Goal: Task Accomplishment & Management: Complete application form

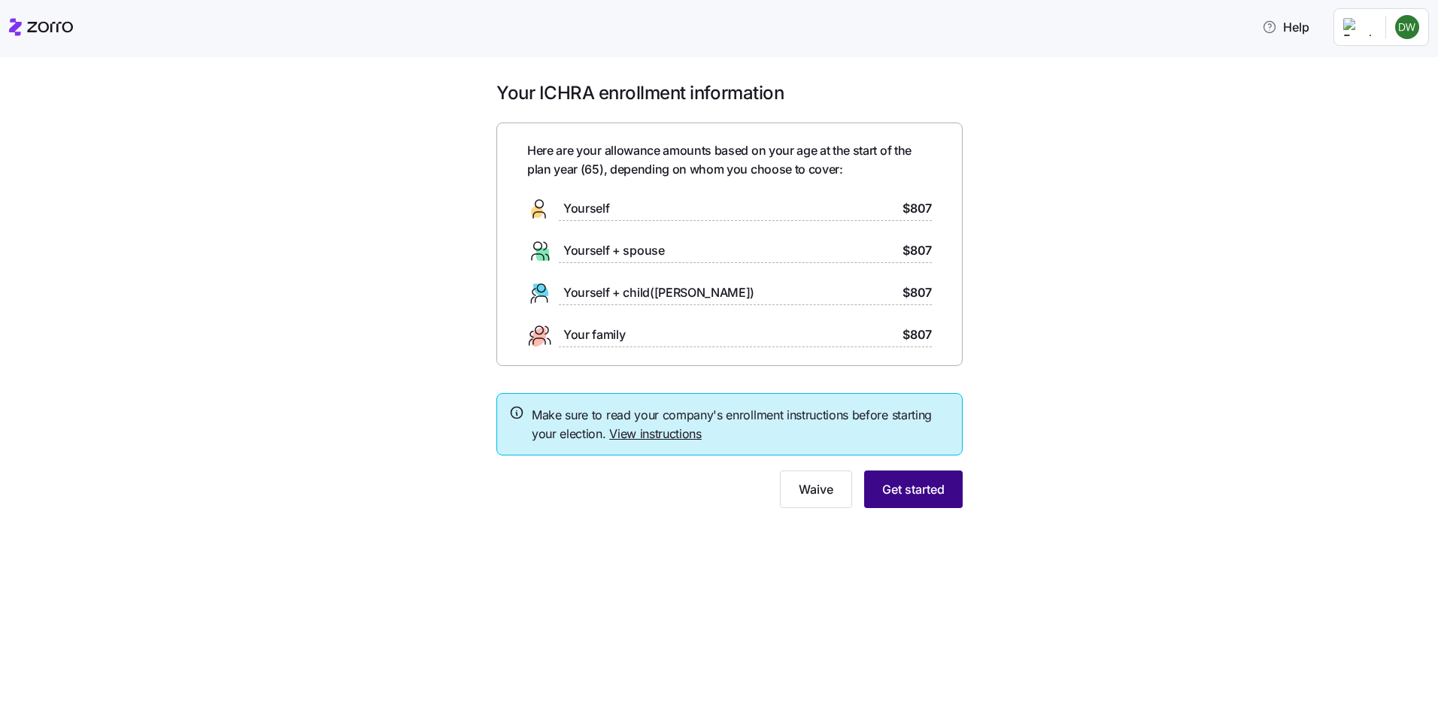
click at [897, 483] on span "Get started" at bounding box center [913, 489] width 62 height 18
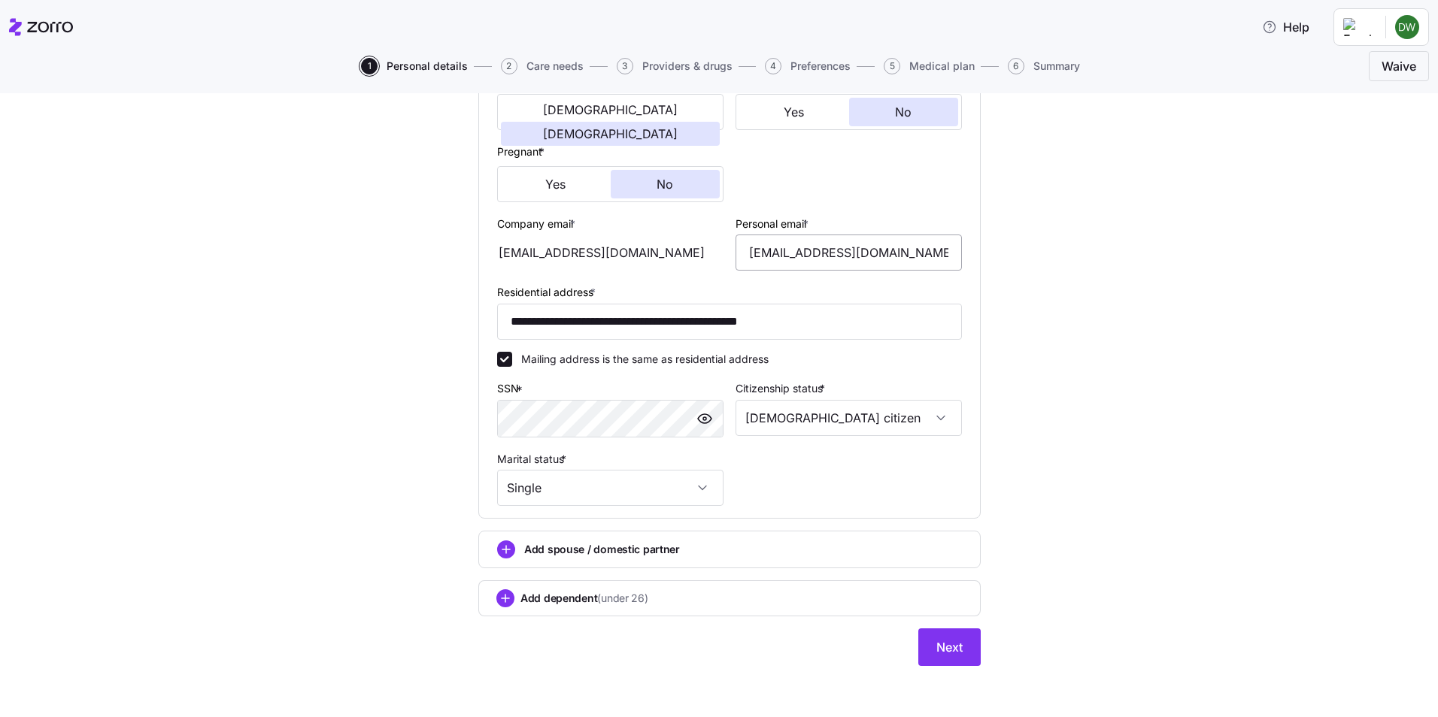
scroll to position [322, 0]
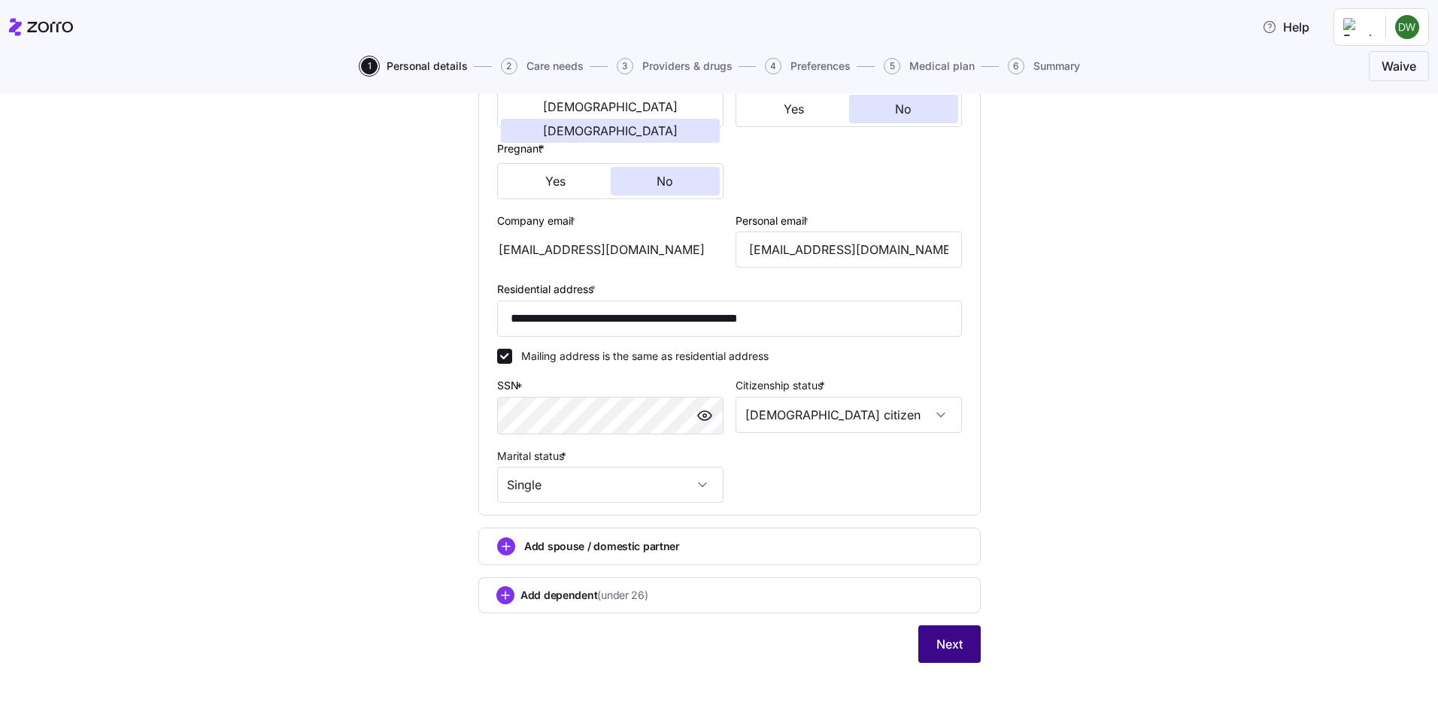
click at [952, 641] on span "Next" at bounding box center [949, 644] width 26 height 18
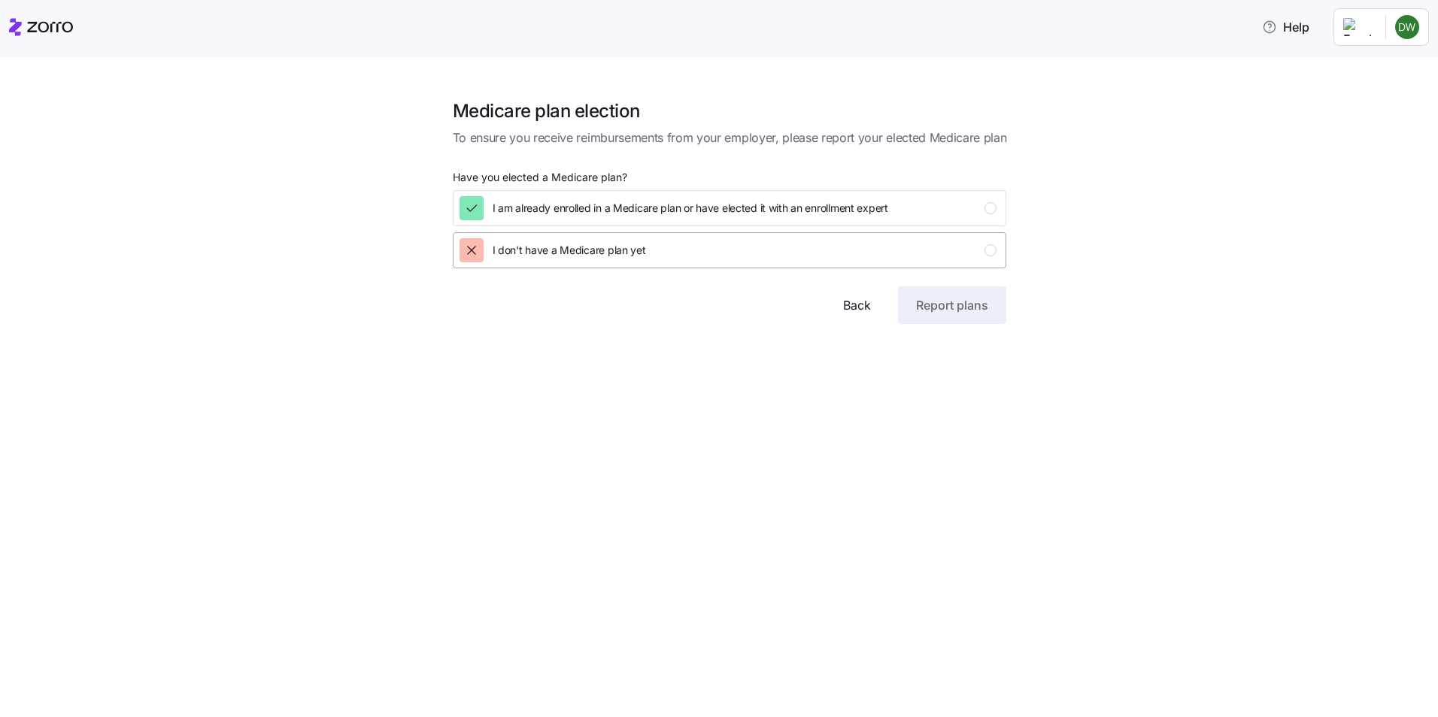
click at [467, 253] on icon "button" at bounding box center [471, 250] width 15 height 15
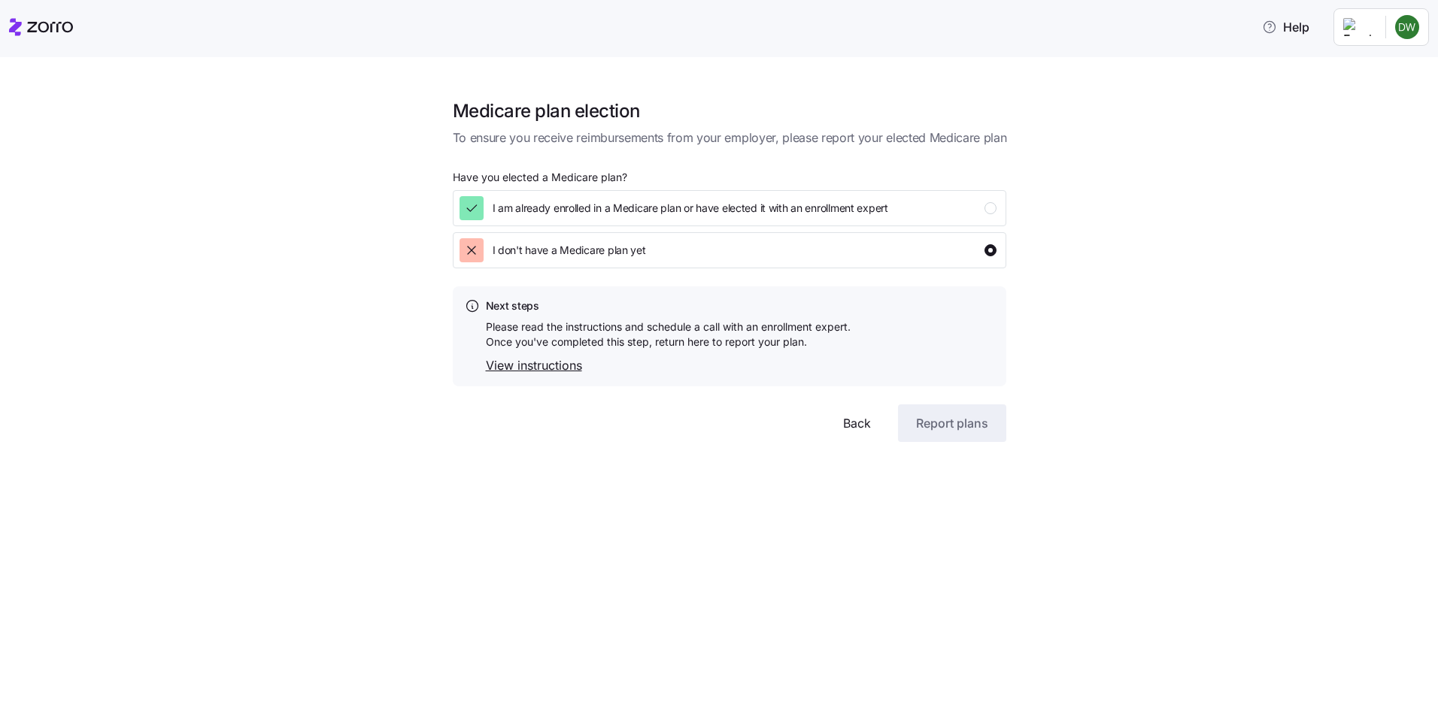
click at [542, 371] on link "View instructions" at bounding box center [668, 365] width 365 height 19
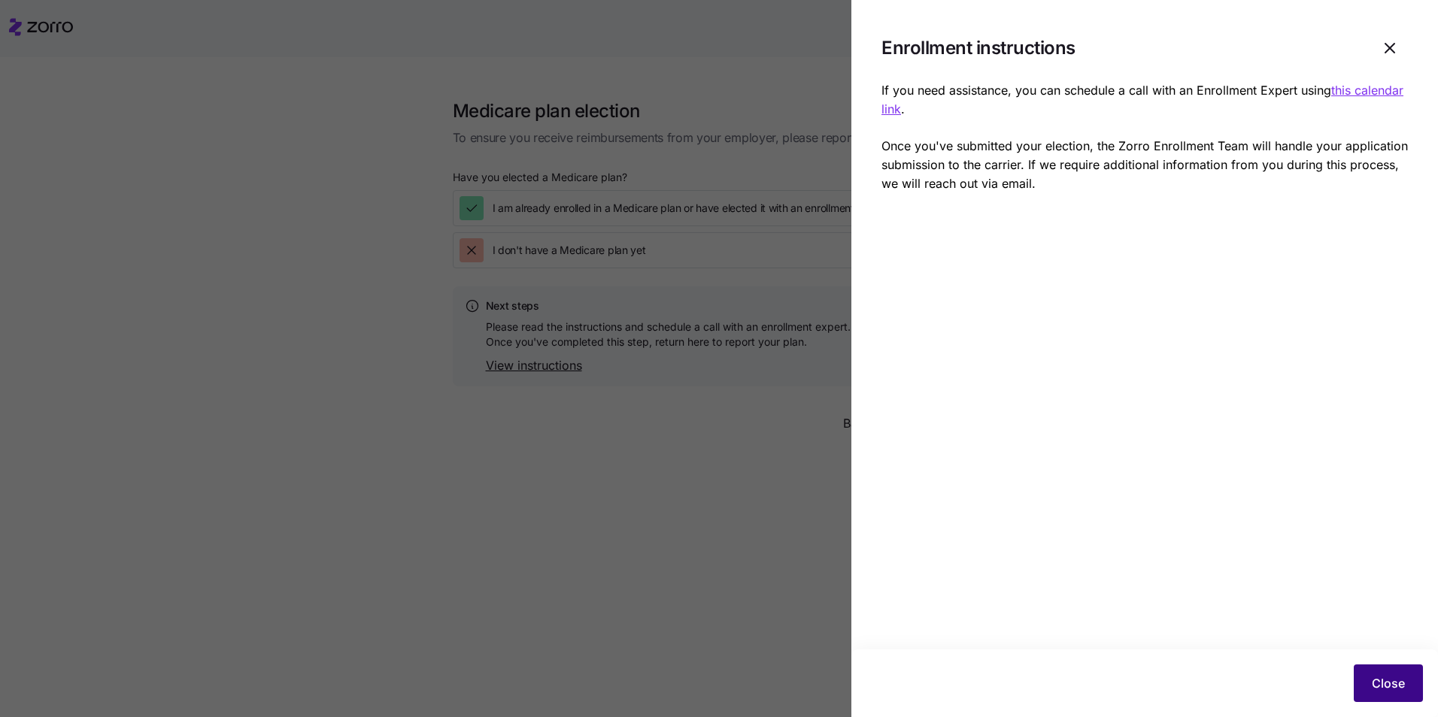
click at [1383, 686] on span "Close" at bounding box center [1387, 683] width 33 height 18
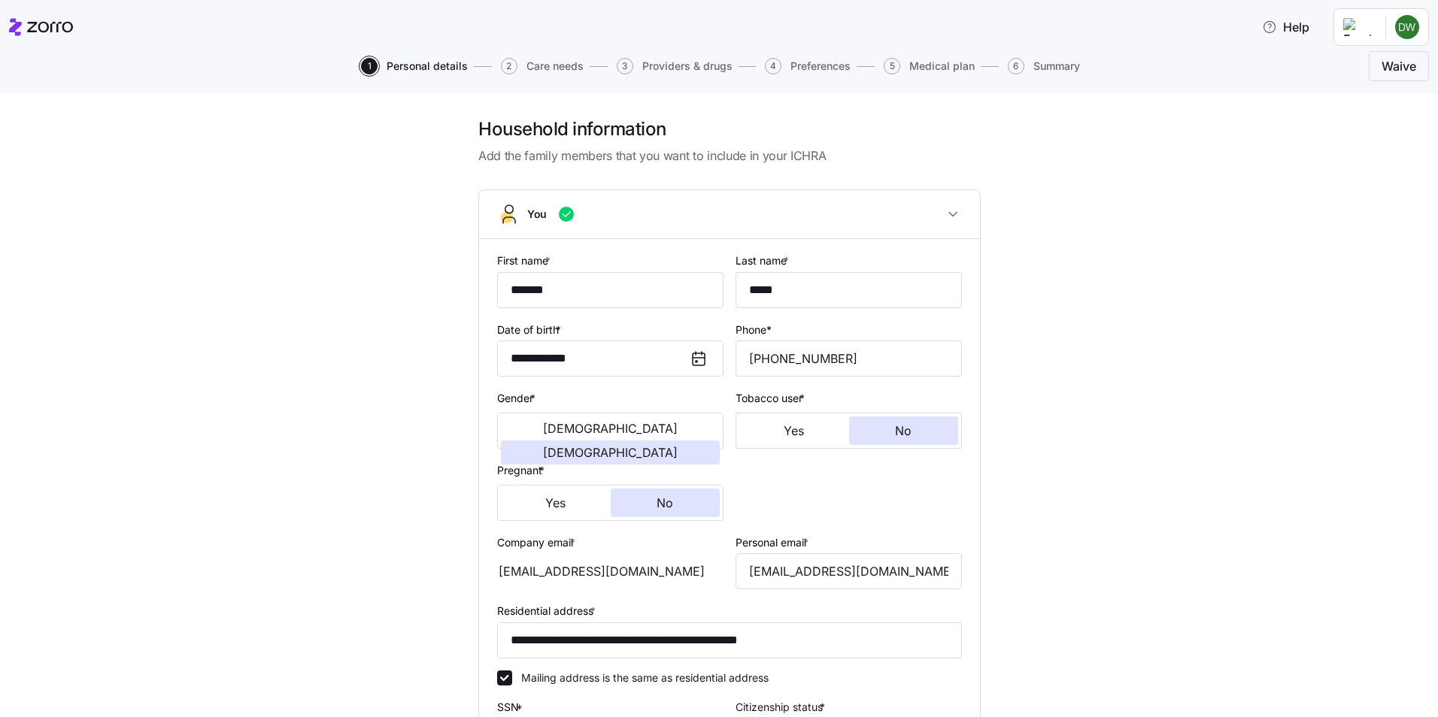
click at [547, 68] on span "Care needs" at bounding box center [554, 66] width 57 height 11
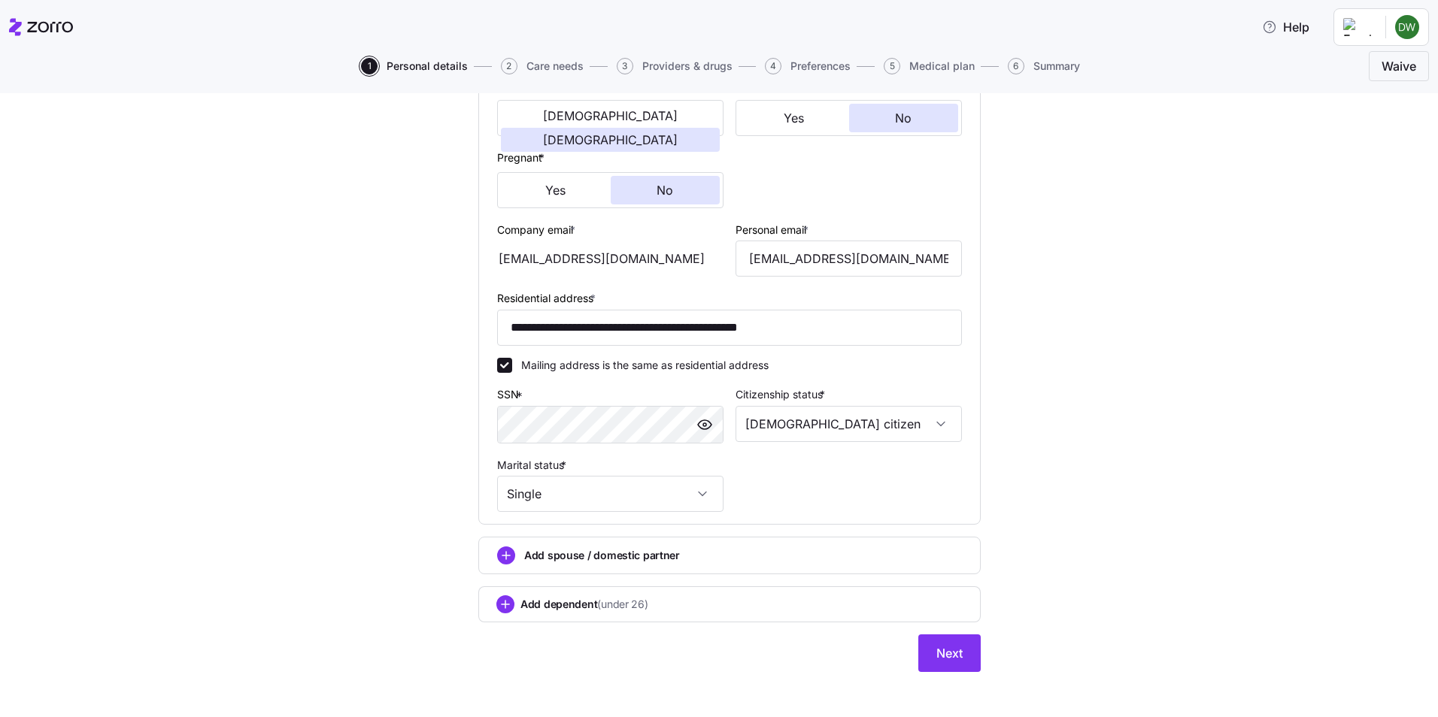
scroll to position [322, 0]
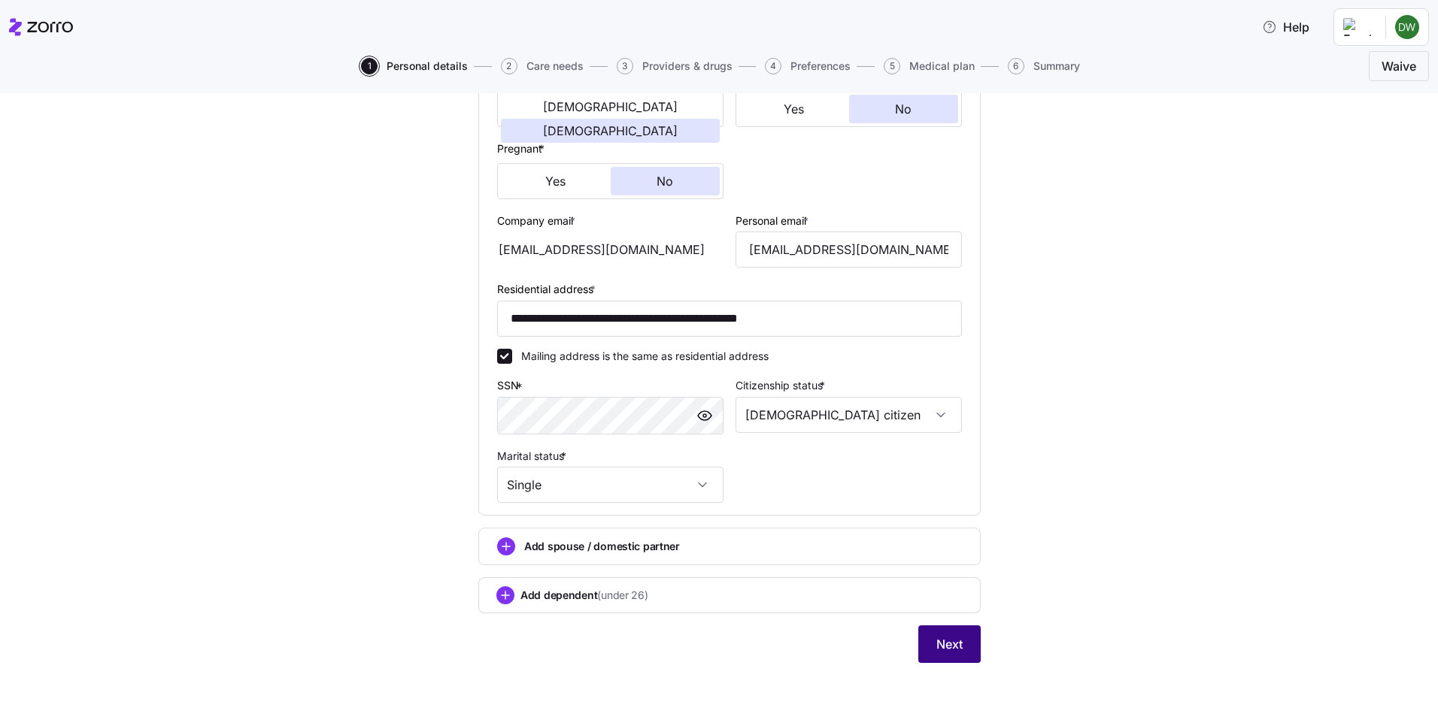
click at [947, 650] on span "Next" at bounding box center [949, 644] width 26 height 18
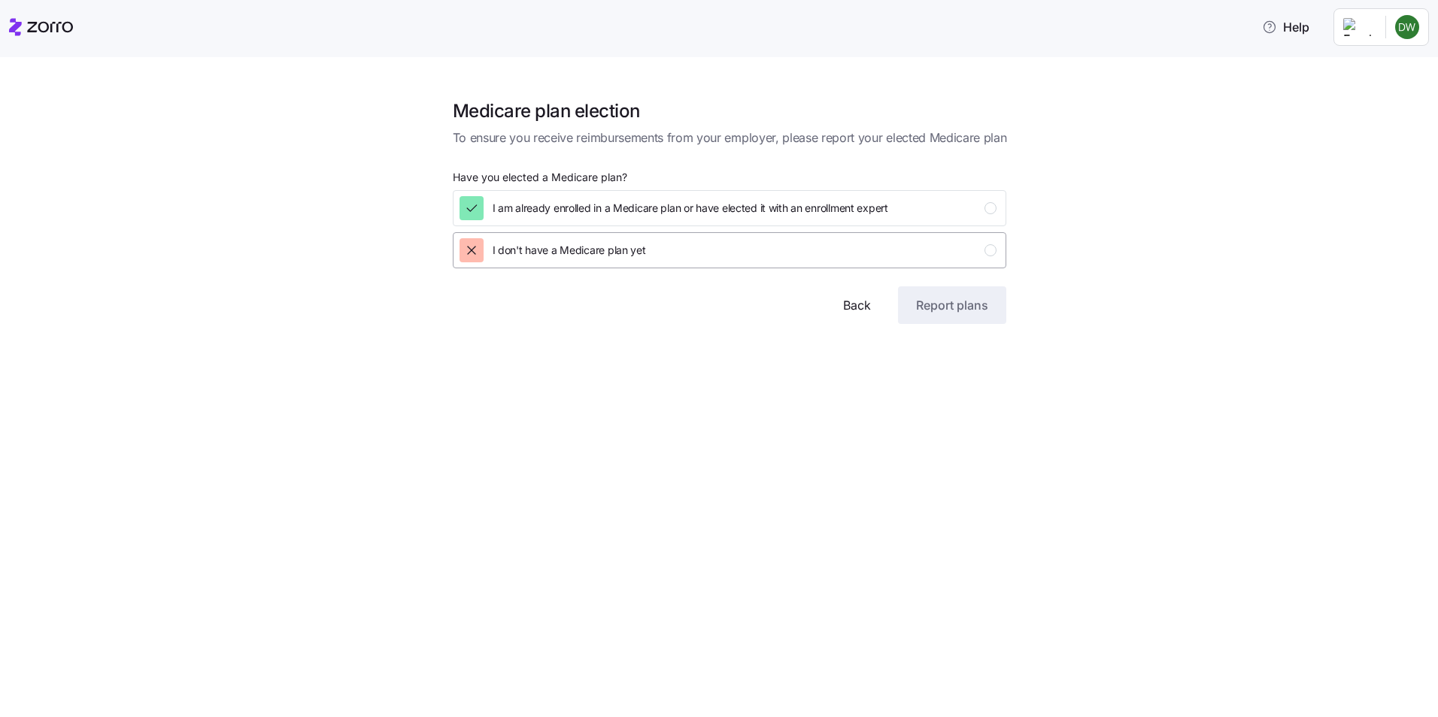
click at [989, 247] on div "button" at bounding box center [990, 250] width 12 height 12
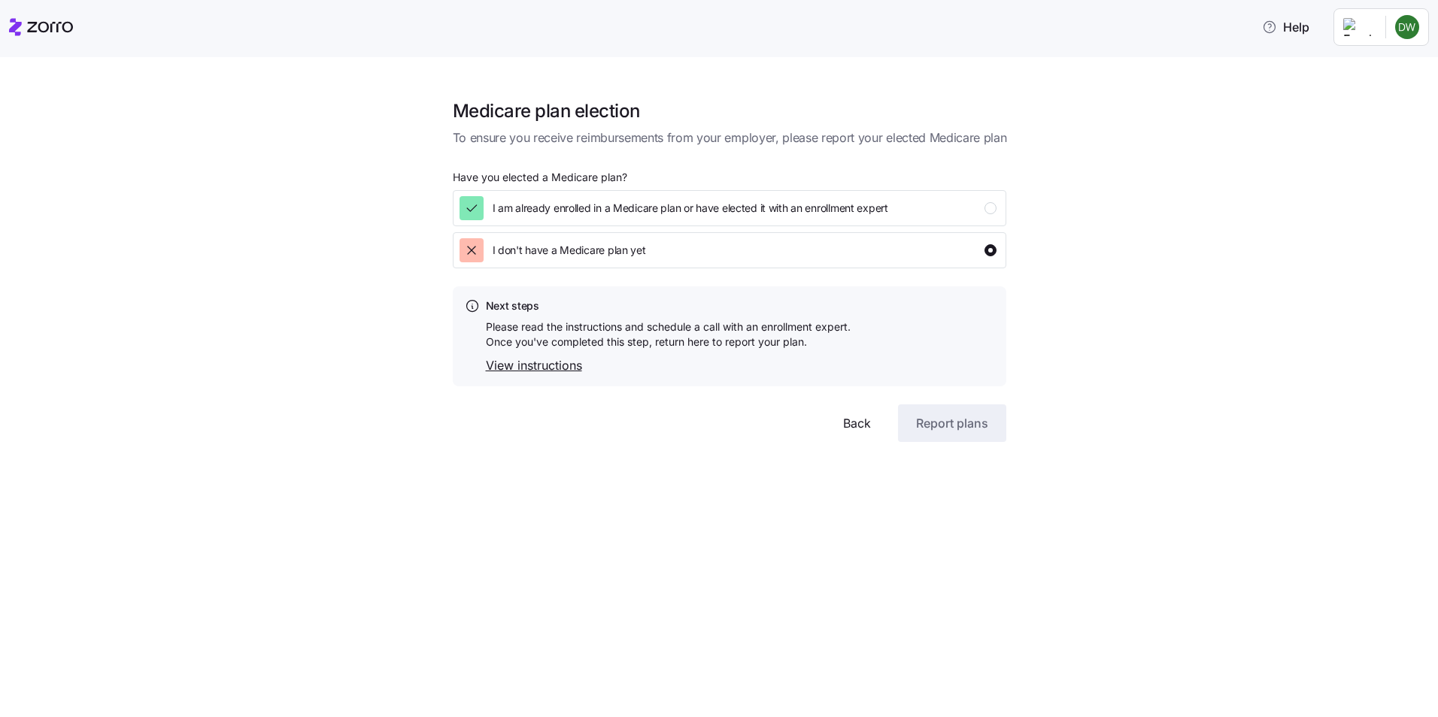
click at [528, 361] on link "View instructions" at bounding box center [668, 365] width 365 height 19
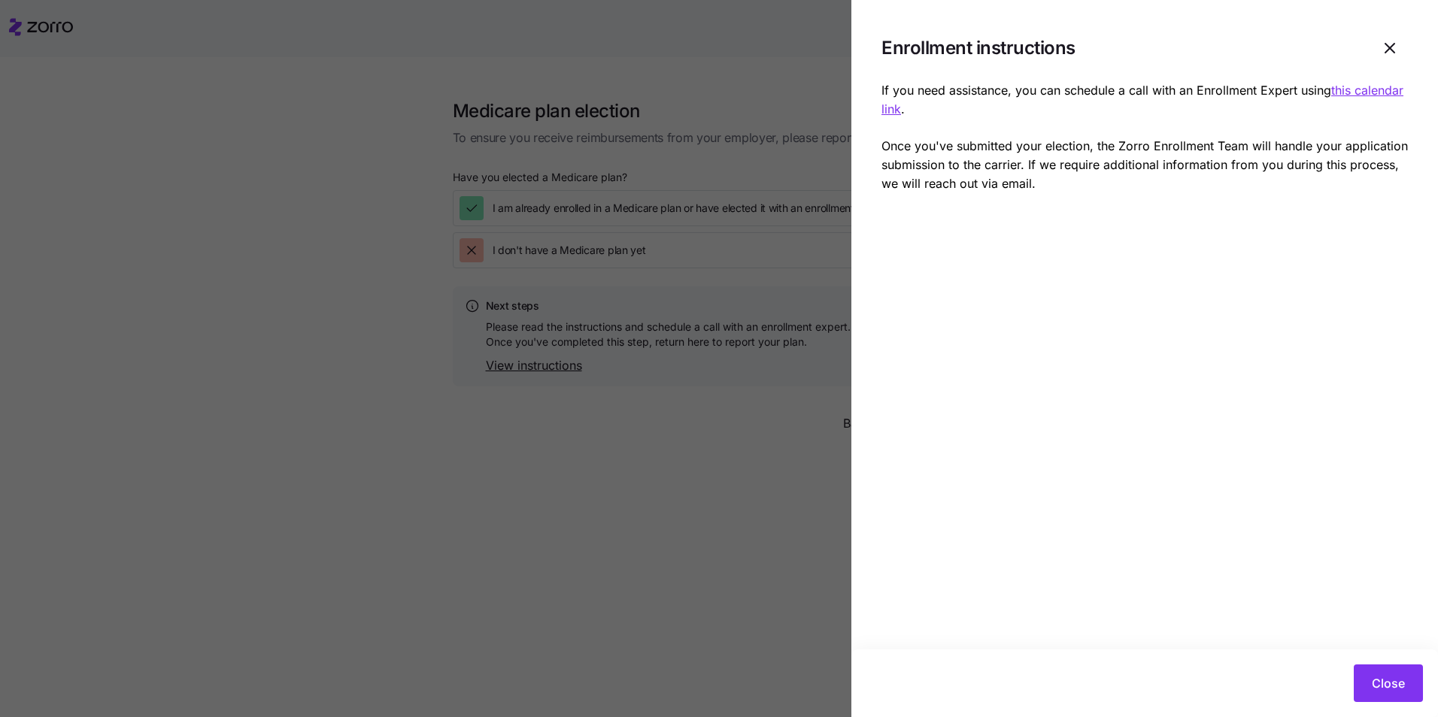
click at [912, 111] on u "this calendar link" at bounding box center [1142, 100] width 522 height 34
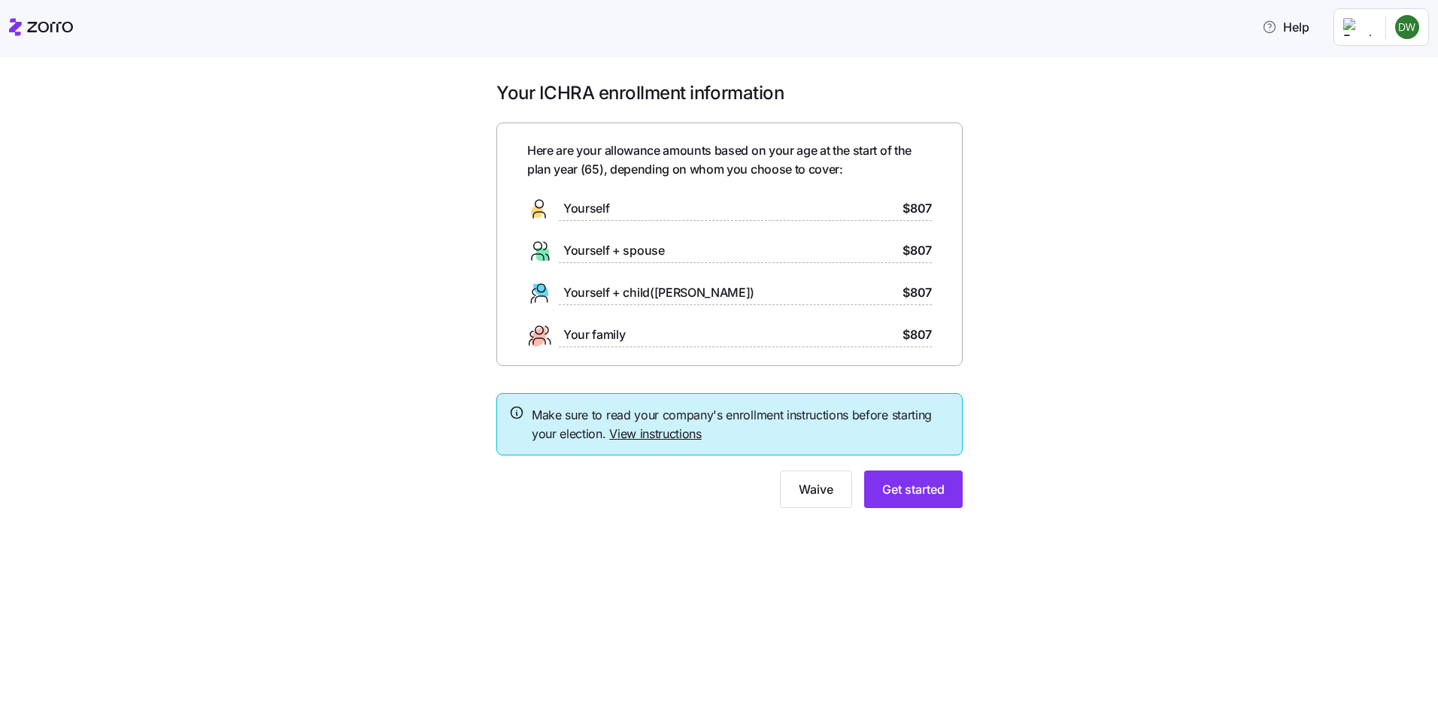
click at [634, 430] on link "View instructions" at bounding box center [655, 433] width 92 height 15
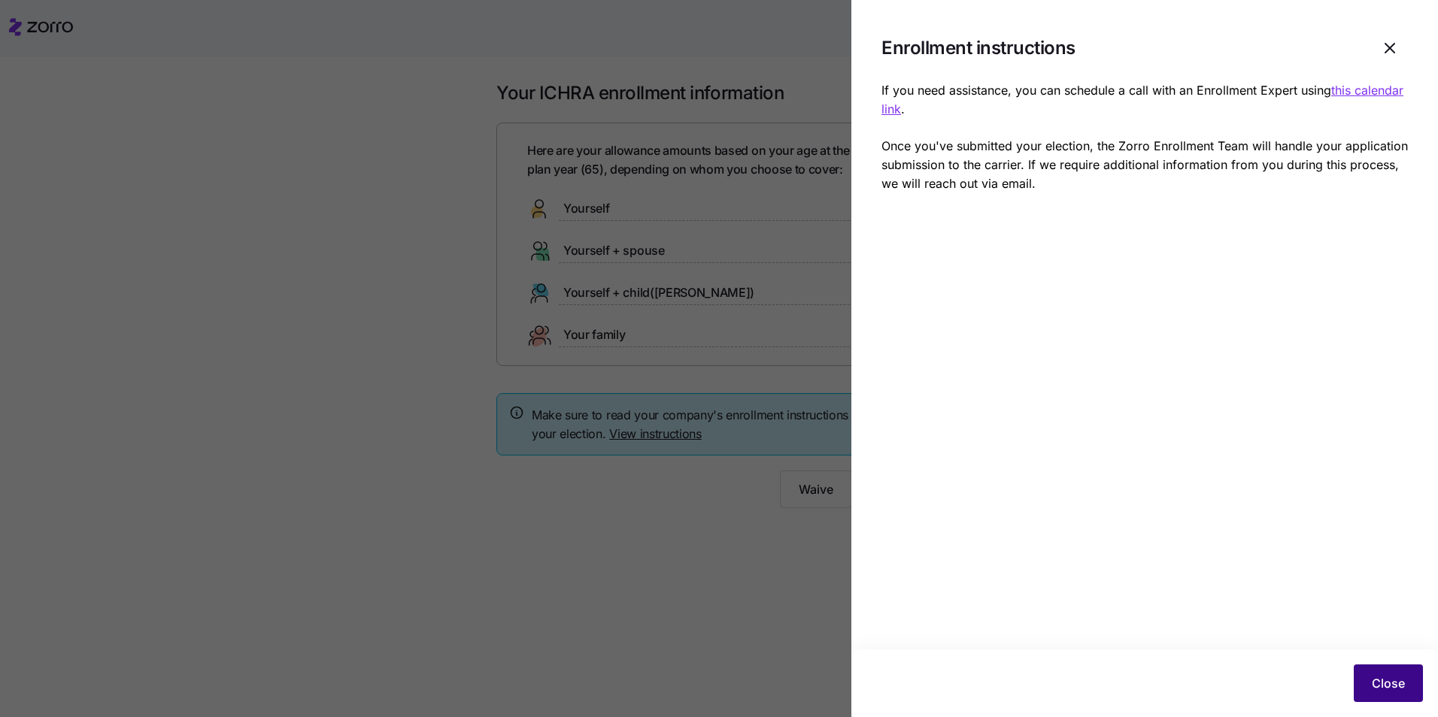
click at [1395, 680] on span "Close" at bounding box center [1387, 683] width 33 height 18
